Goal: Find specific page/section: Find specific page/section

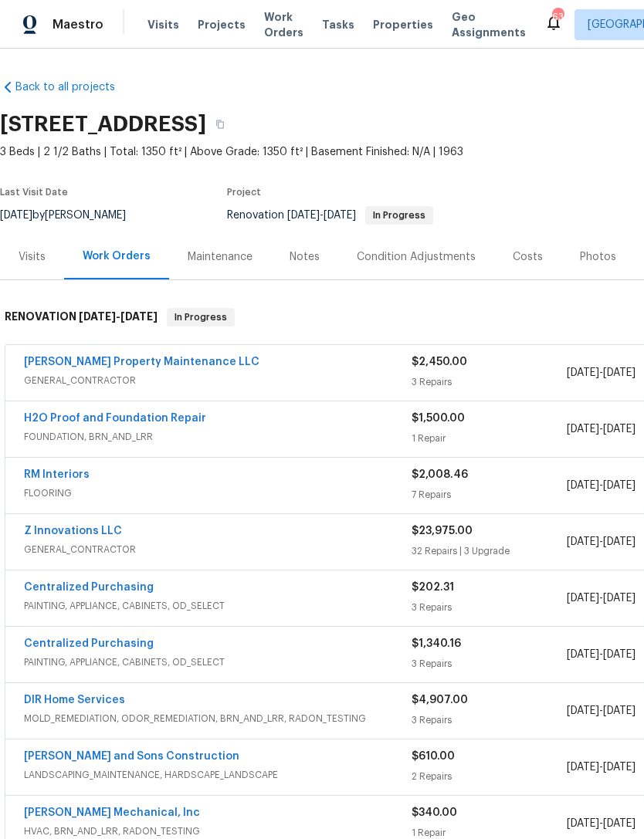
scroll to position [32, 94]
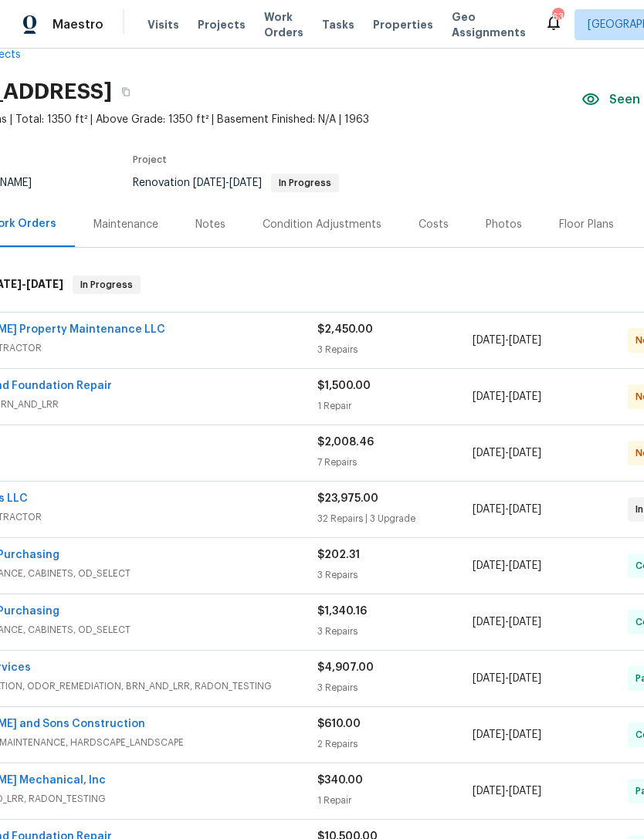
click at [425, 222] on div "Costs" at bounding box center [433, 224] width 30 height 15
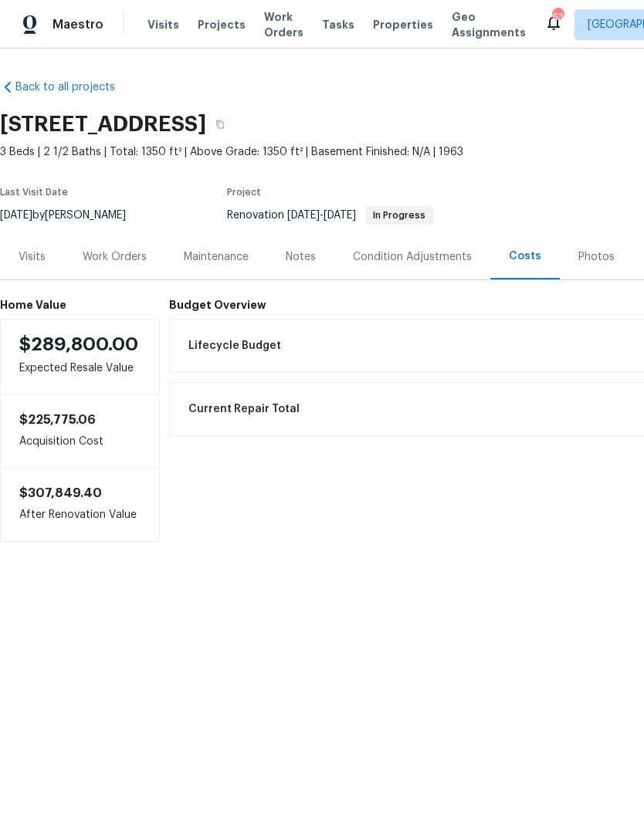
click at [113, 259] on div "Work Orders" at bounding box center [115, 256] width 64 height 15
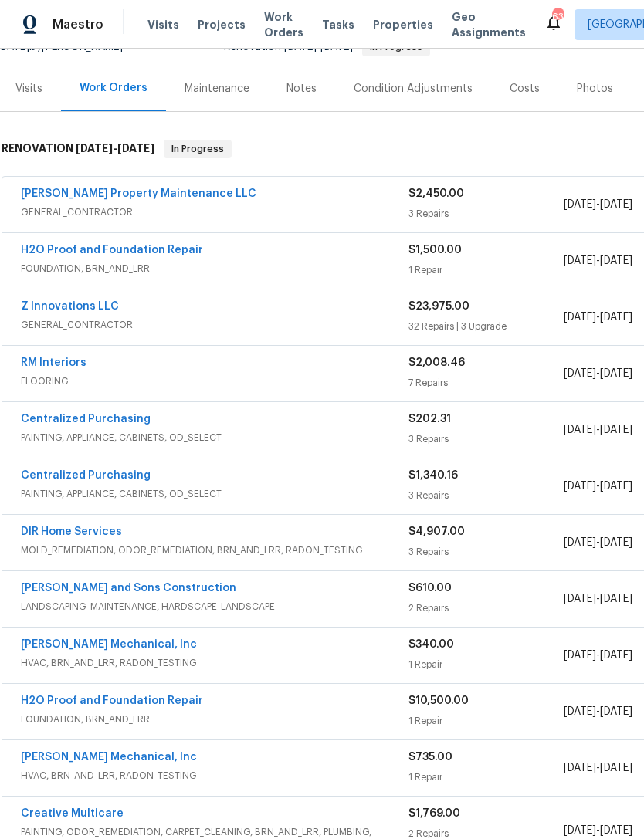
scroll to position [174, 3]
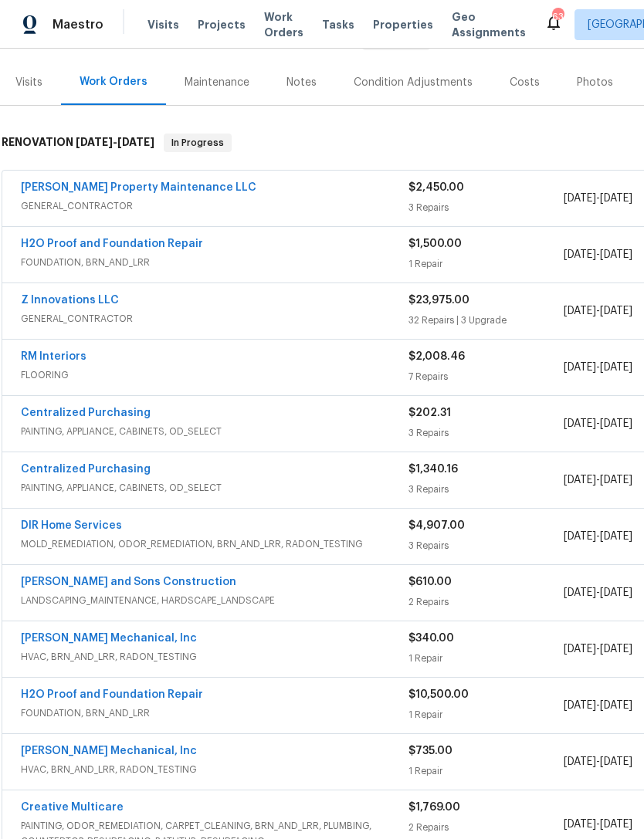
click at [105, 300] on link "Z Innovations LLC" at bounding box center [70, 300] width 98 height 11
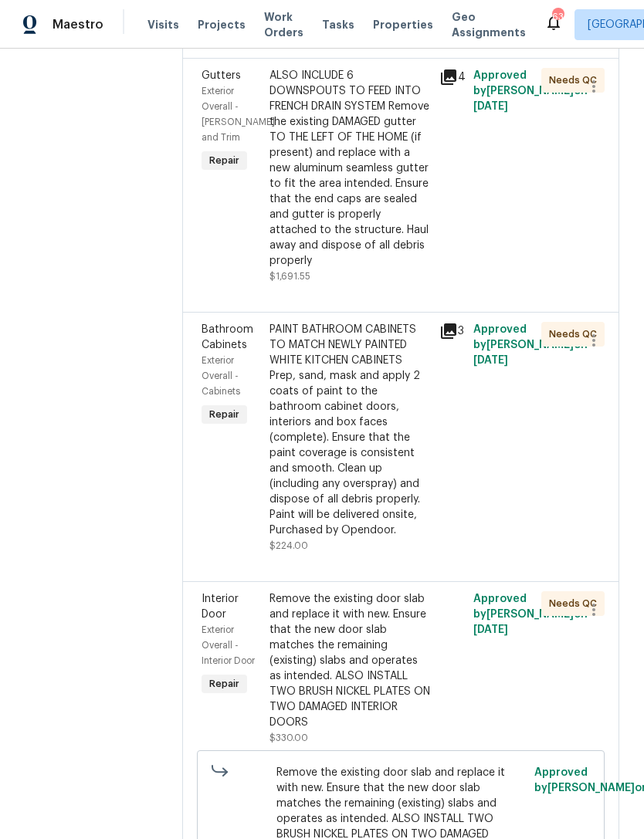
scroll to position [1649, 0]
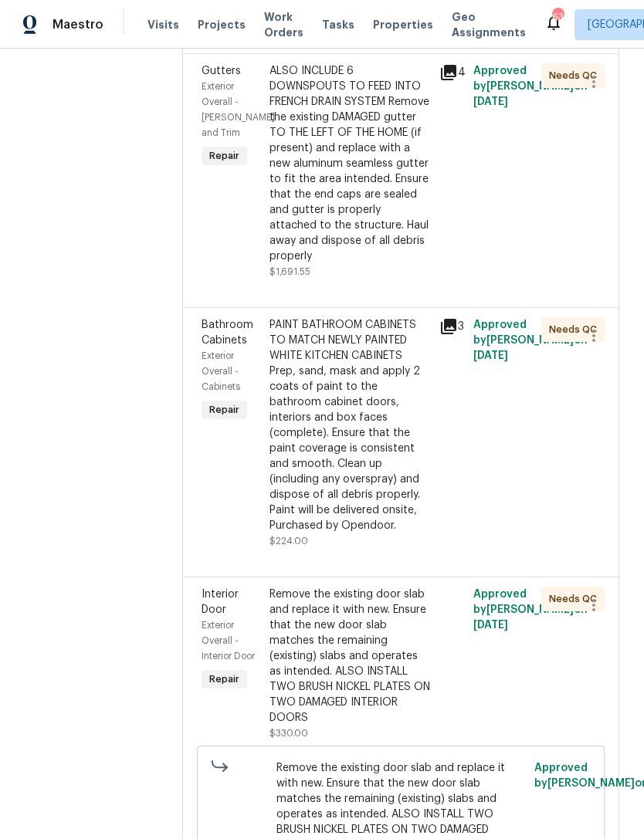
click at [227, 320] on span "Bathroom Cabinets" at bounding box center [227, 333] width 52 height 26
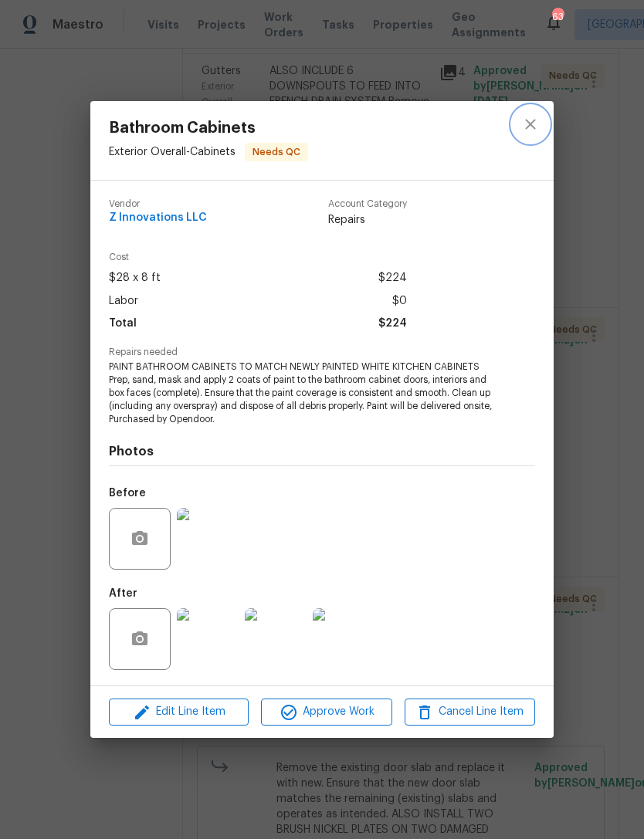
click at [529, 125] on icon "close" at bounding box center [530, 125] width 10 height 10
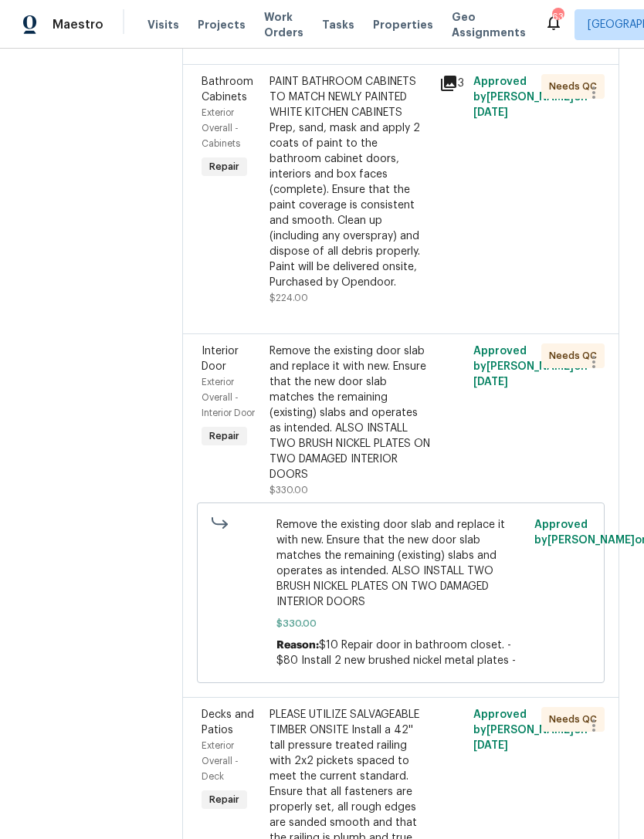
scroll to position [1893, 0]
click at [215, 345] on span "Interior Door" at bounding box center [219, 358] width 37 height 26
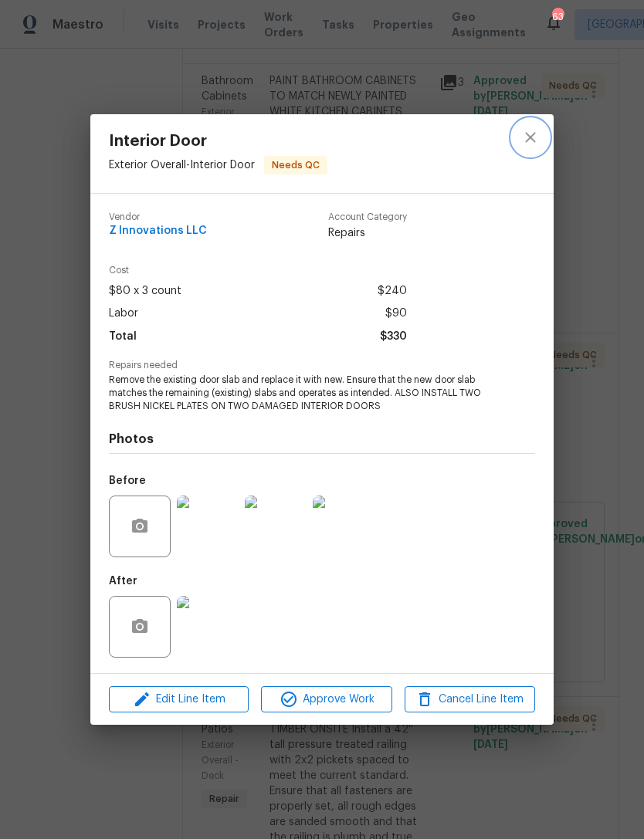
click at [532, 138] on icon "close" at bounding box center [530, 137] width 10 height 10
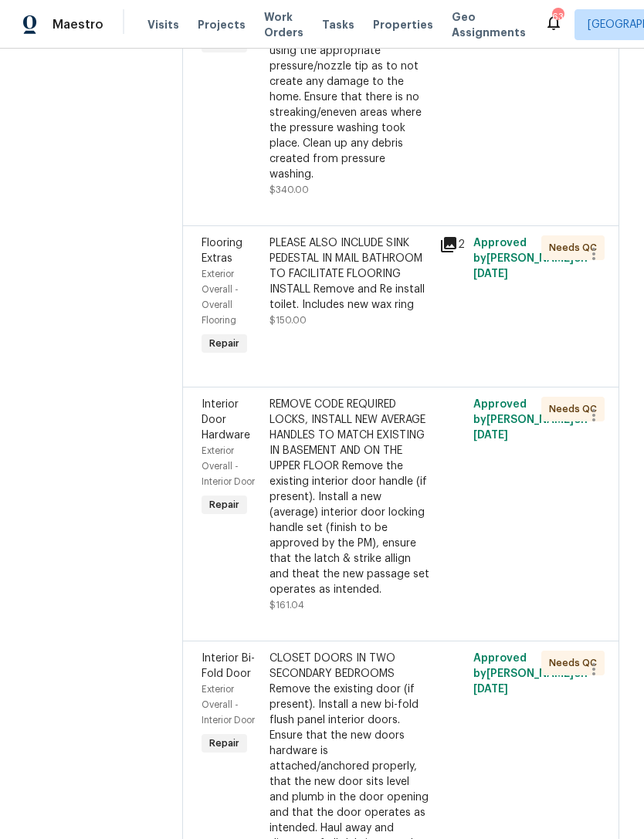
scroll to position [3561, 0]
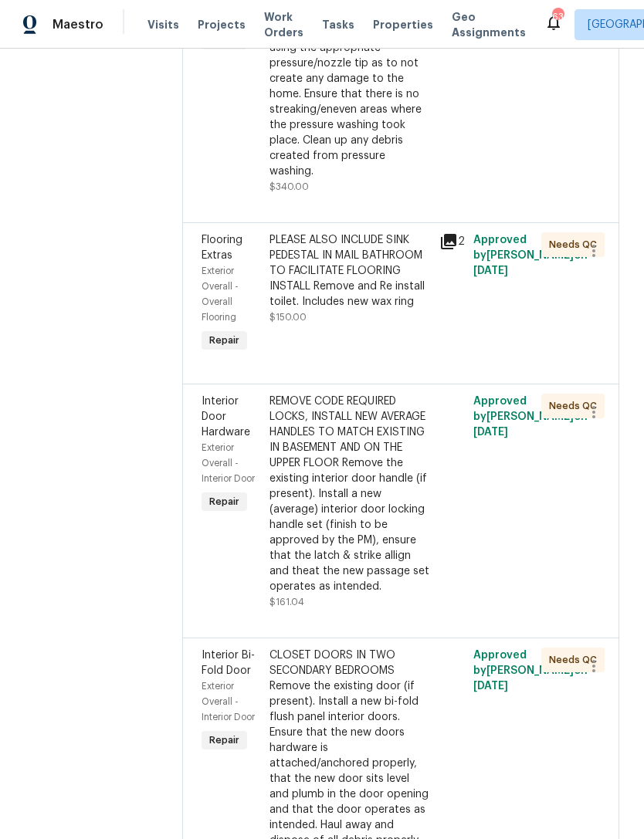
click at [215, 396] on span "Interior Door Hardware" at bounding box center [225, 417] width 49 height 42
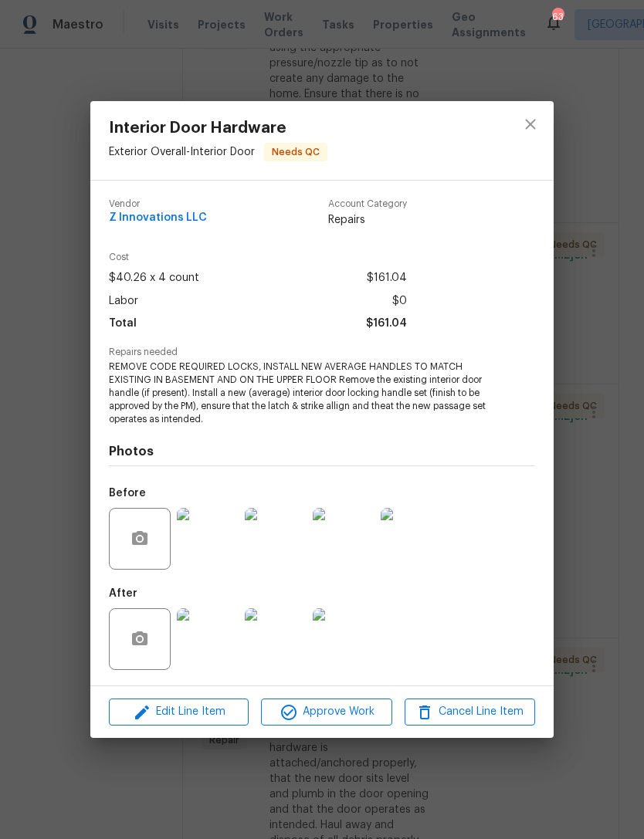
click at [210, 549] on img at bounding box center [208, 539] width 62 height 62
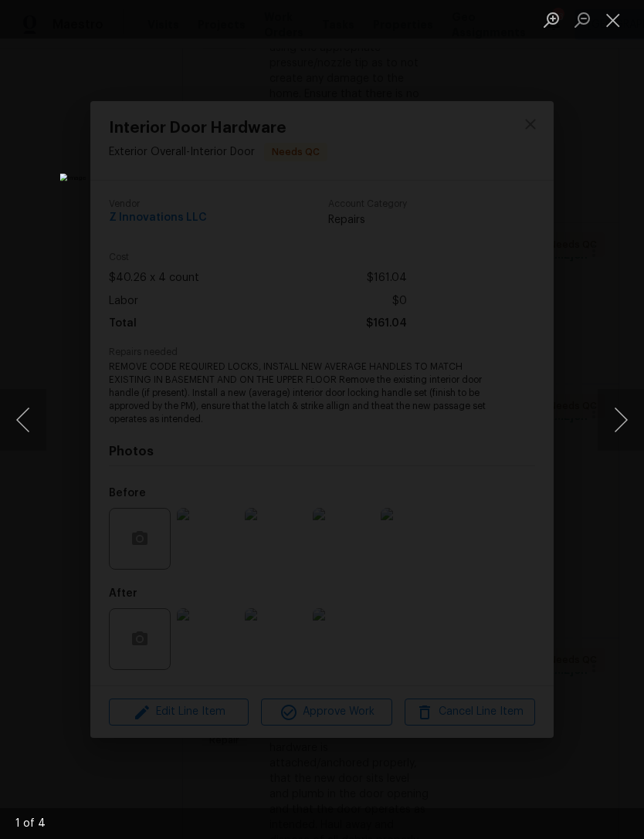
click at [608, 425] on button "Next image" at bounding box center [620, 420] width 46 height 62
click at [611, 416] on button "Next image" at bounding box center [620, 420] width 46 height 62
click at [609, 420] on button "Next image" at bounding box center [620, 420] width 46 height 62
click at [613, 421] on button "Next image" at bounding box center [620, 420] width 46 height 62
click at [607, 428] on button "Next image" at bounding box center [620, 420] width 46 height 62
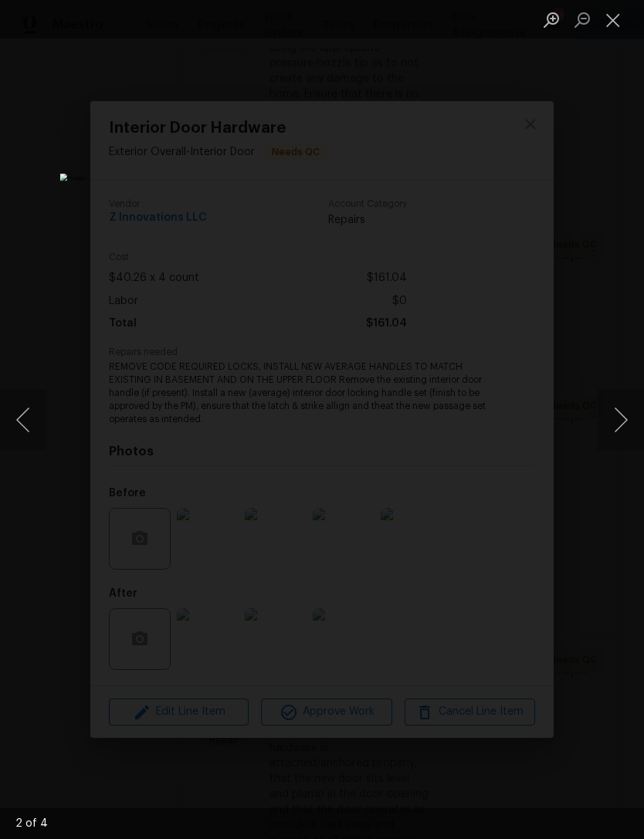
click at [613, 421] on button "Next image" at bounding box center [620, 420] width 46 height 62
click at [602, 428] on button "Next image" at bounding box center [620, 420] width 46 height 62
click at [611, 29] on button "Close lightbox" at bounding box center [612, 19] width 31 height 27
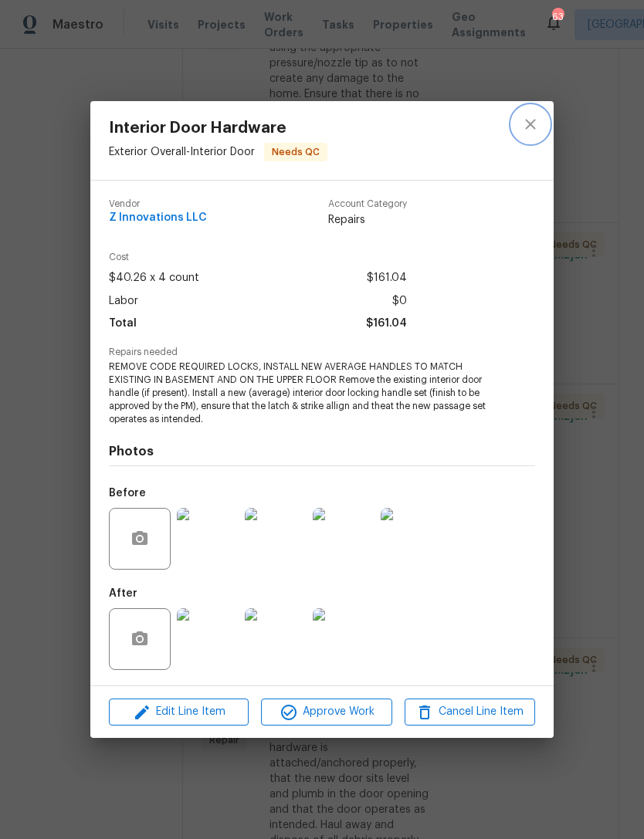
click at [529, 123] on icon "close" at bounding box center [530, 124] width 19 height 19
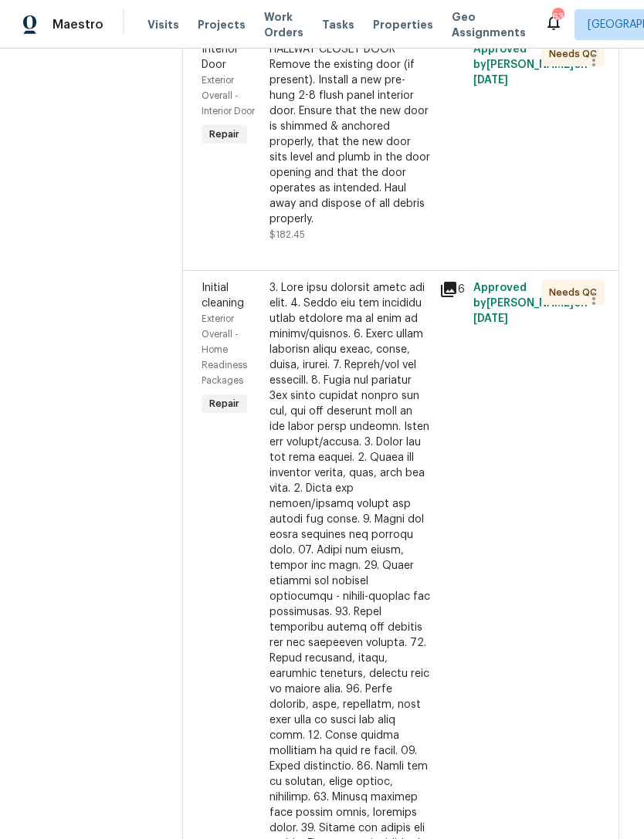
scroll to position [5972, 0]
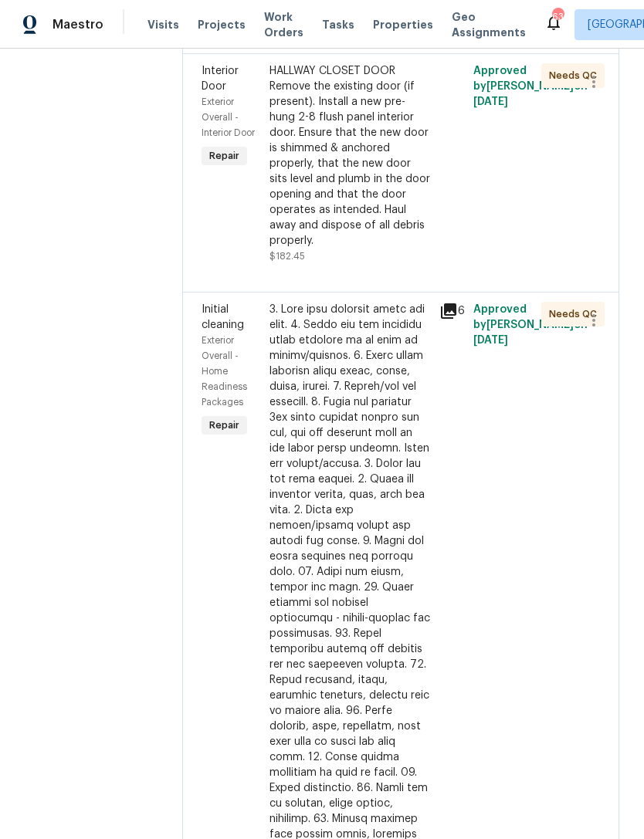
click at [220, 304] on span "Initial cleaning" at bounding box center [222, 317] width 42 height 26
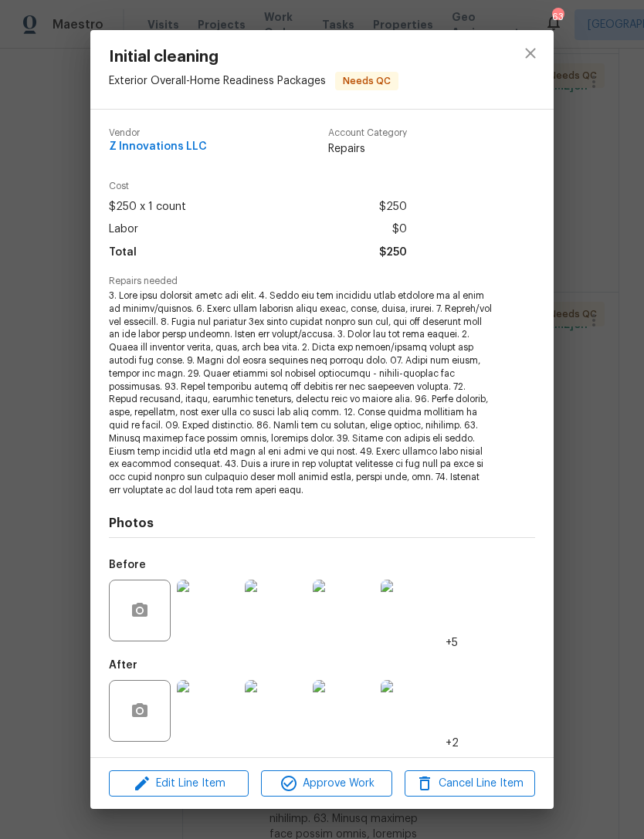
click at [217, 612] on img at bounding box center [208, 611] width 62 height 62
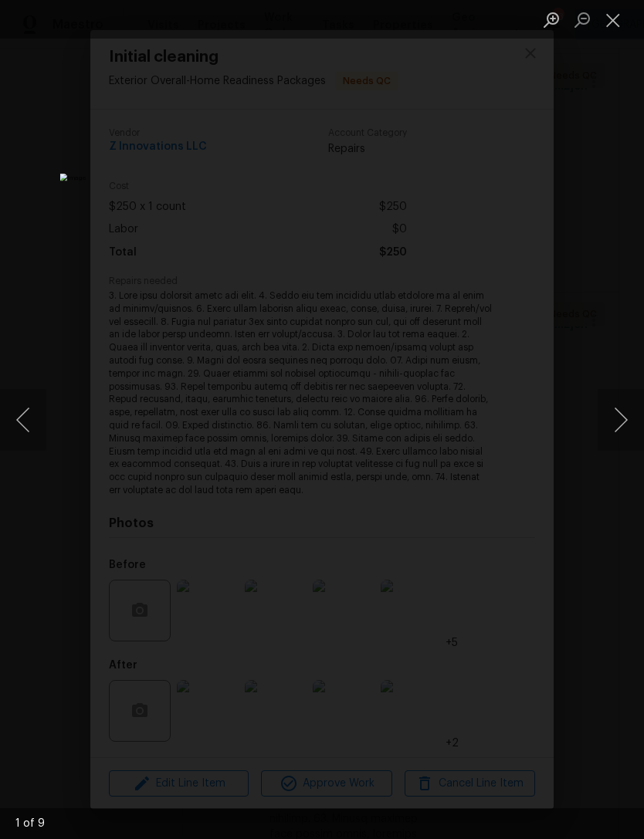
click at [608, 411] on button "Next image" at bounding box center [620, 420] width 46 height 62
click at [610, 414] on button "Next image" at bounding box center [620, 420] width 46 height 62
click at [600, 421] on button "Next image" at bounding box center [620, 420] width 46 height 62
click at [602, 409] on button "Next image" at bounding box center [620, 420] width 46 height 62
click at [597, 418] on button "Next image" at bounding box center [620, 420] width 46 height 62
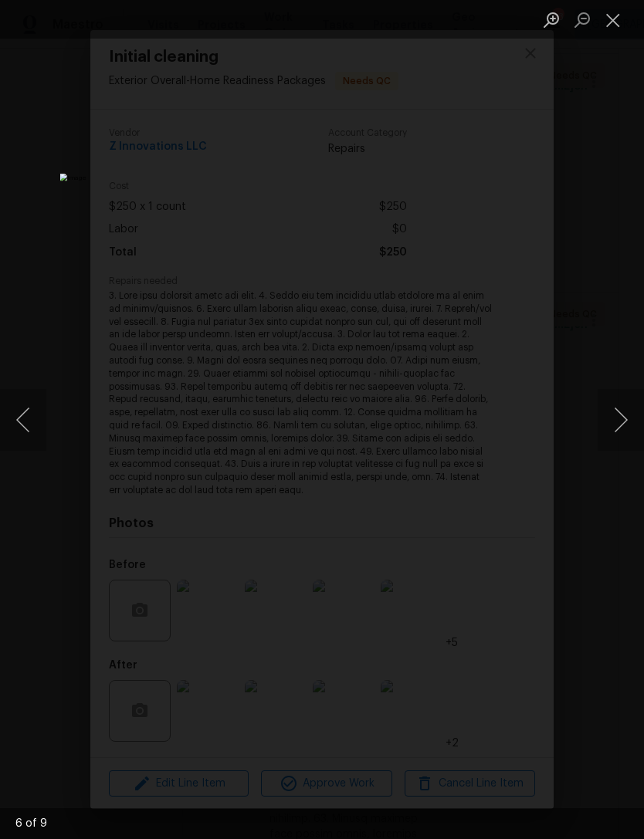
click at [607, 414] on button "Next image" at bounding box center [620, 420] width 46 height 62
click at [611, 421] on button "Next image" at bounding box center [620, 420] width 46 height 62
click at [606, 427] on button "Next image" at bounding box center [620, 420] width 46 height 62
click at [610, 422] on button "Next image" at bounding box center [620, 420] width 46 height 62
click at [605, 421] on button "Next image" at bounding box center [620, 420] width 46 height 62
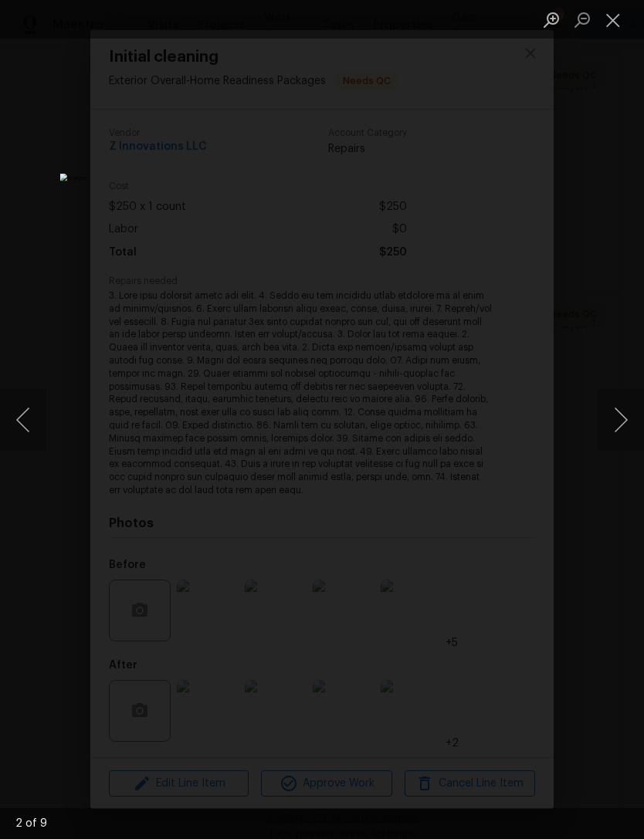
click at [603, 431] on button "Next image" at bounding box center [620, 420] width 46 height 62
click at [614, 25] on button "Close lightbox" at bounding box center [612, 19] width 31 height 27
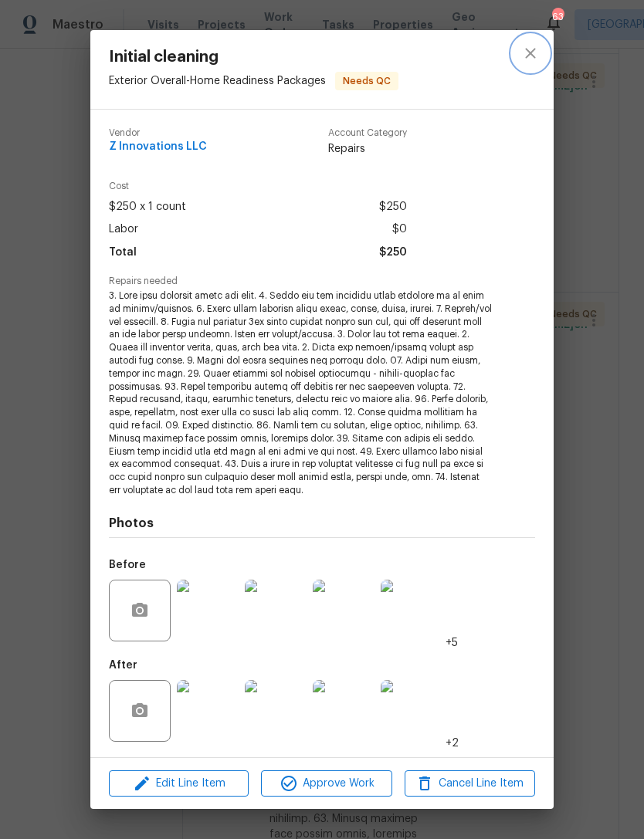
click at [540, 54] on button "close" at bounding box center [530, 53] width 37 height 37
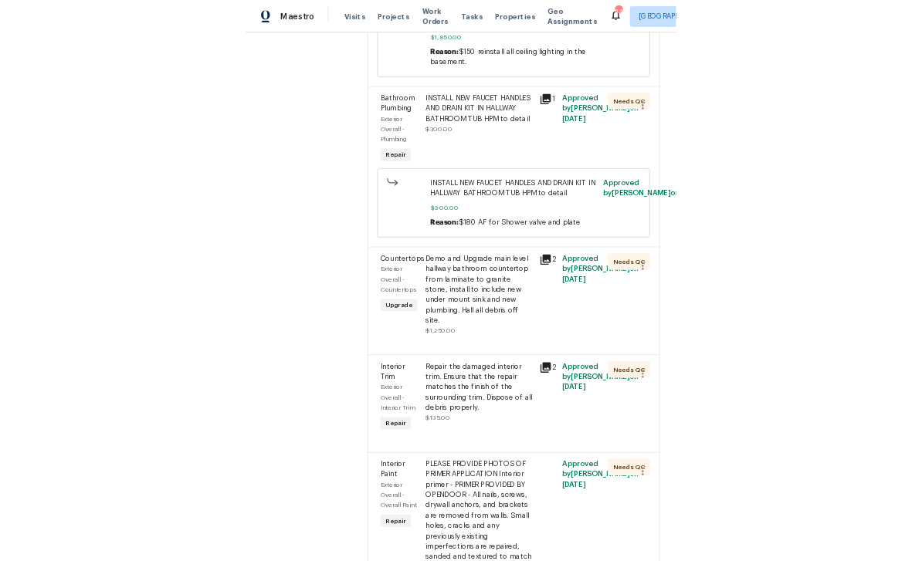
scroll to position [8654, 0]
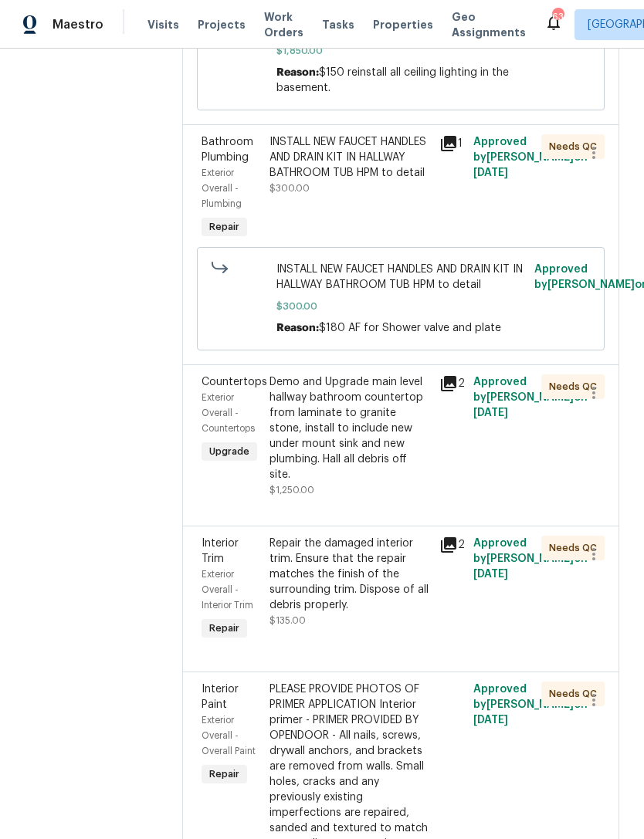
click at [229, 536] on div "Interior Trim" at bounding box center [230, 551] width 59 height 31
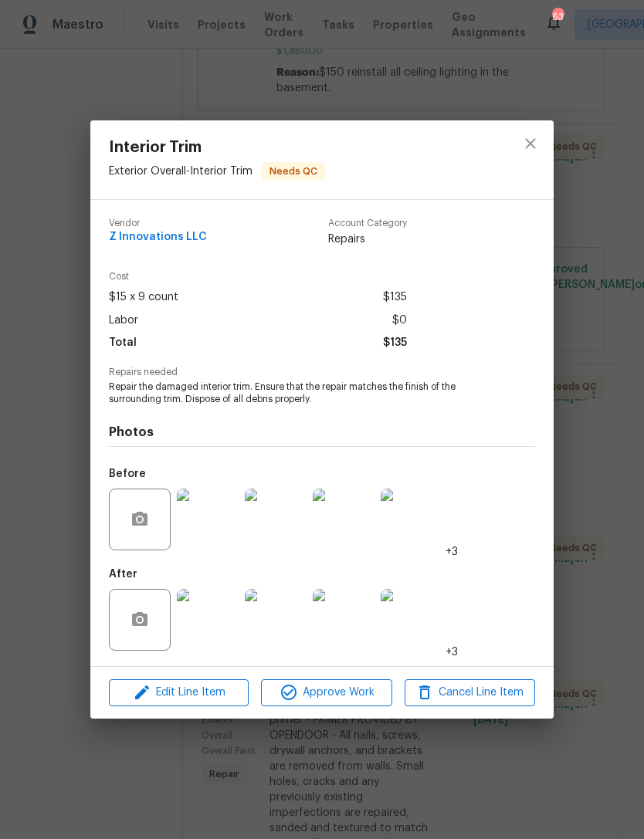
click at [224, 531] on img at bounding box center [208, 520] width 62 height 62
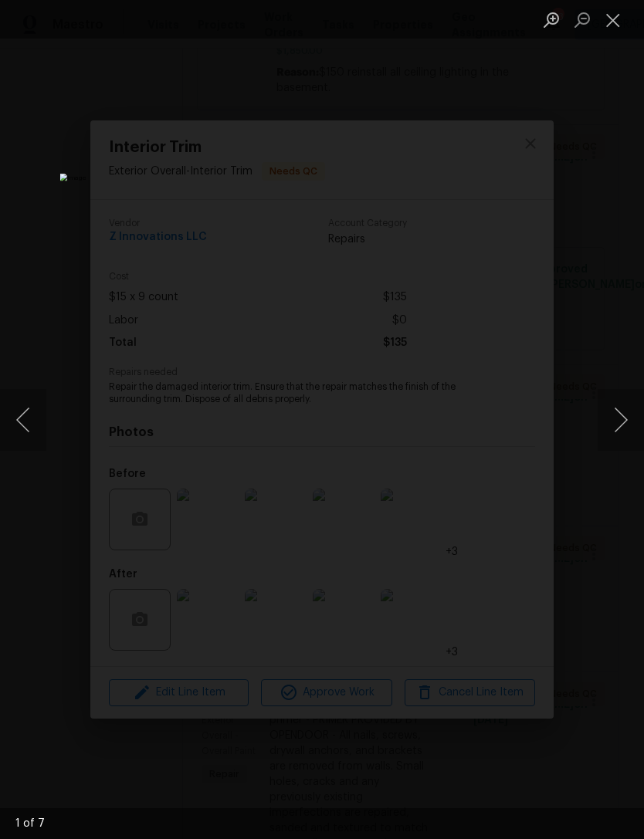
click at [603, 434] on button "Next image" at bounding box center [620, 420] width 46 height 62
click at [603, 431] on button "Next image" at bounding box center [620, 420] width 46 height 62
click at [604, 431] on button "Next image" at bounding box center [620, 420] width 46 height 62
click at [43, 421] on button "Previous image" at bounding box center [23, 420] width 46 height 62
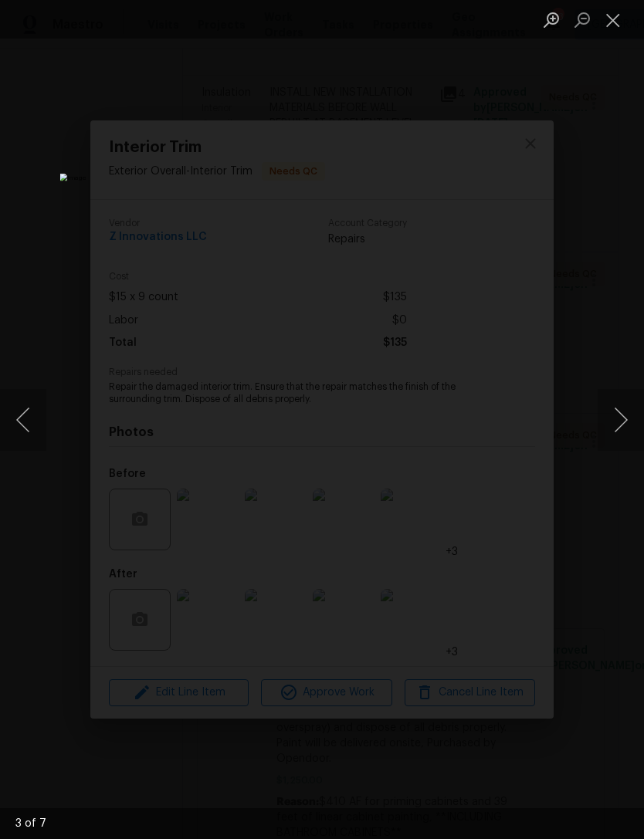
click at [615, 14] on button "Close lightbox" at bounding box center [612, 19] width 31 height 27
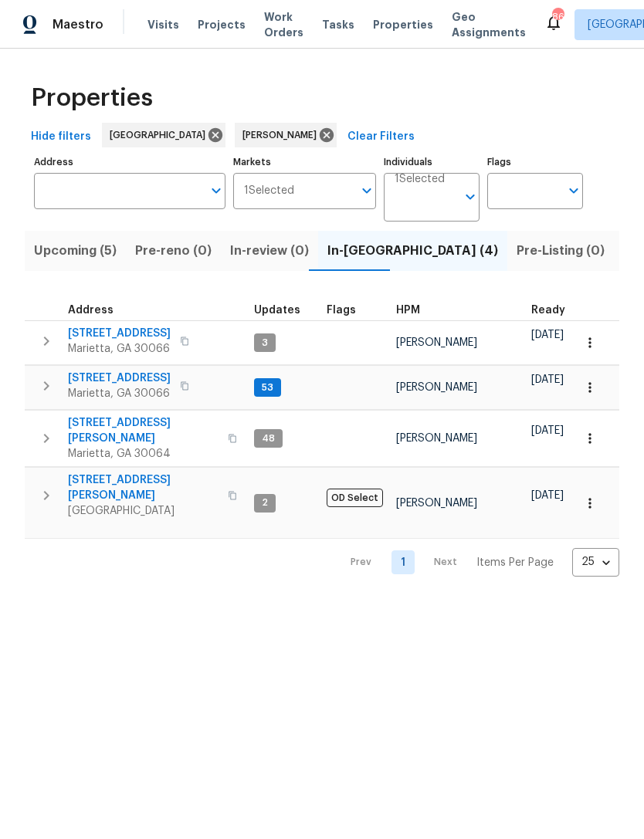
click at [134, 341] on span "[STREET_ADDRESS]" at bounding box center [119, 333] width 103 height 15
click at [135, 376] on span "[STREET_ADDRESS]" at bounding box center [119, 377] width 103 height 15
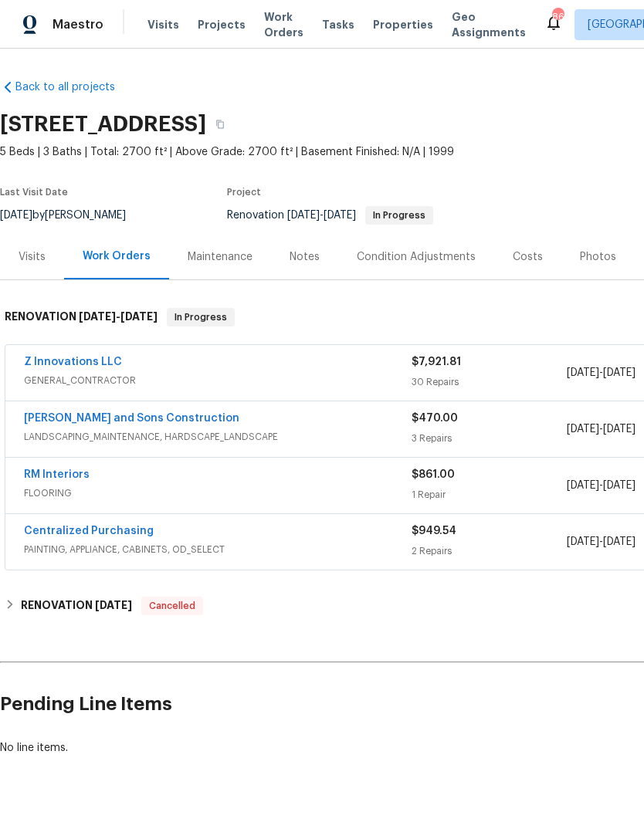
click at [516, 272] on div "Costs" at bounding box center [527, 257] width 67 height 46
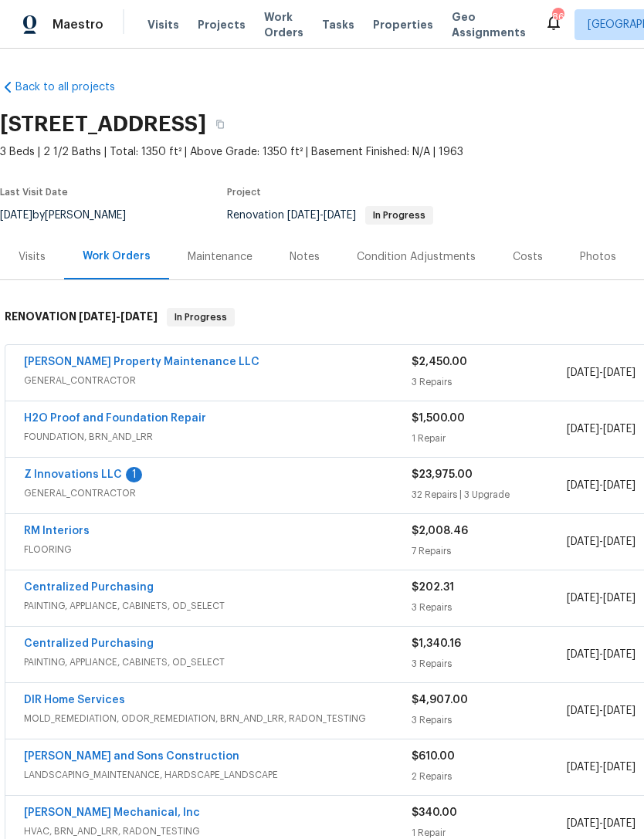
click at [524, 258] on div "Costs" at bounding box center [528, 256] width 30 height 15
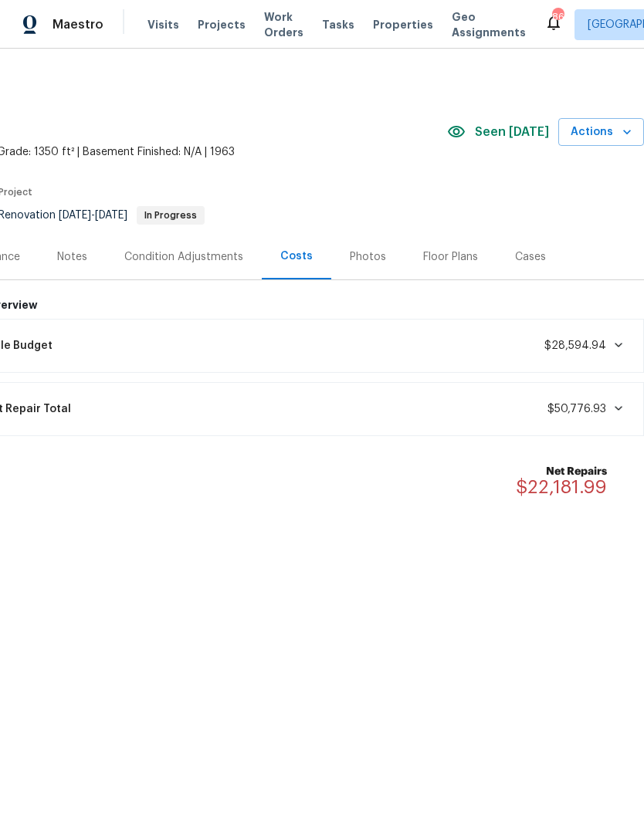
scroll to position [0, 228]
